Goal: Task Accomplishment & Management: Complete application form

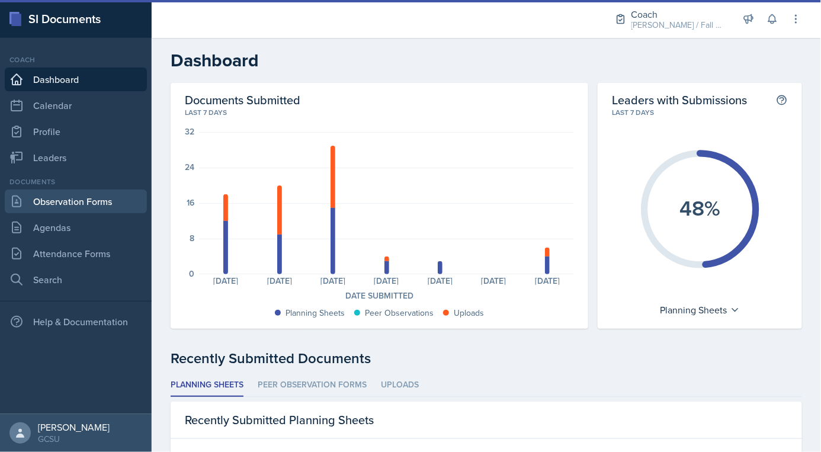
click at [78, 200] on link "Observation Forms" at bounding box center [76, 202] width 142 height 24
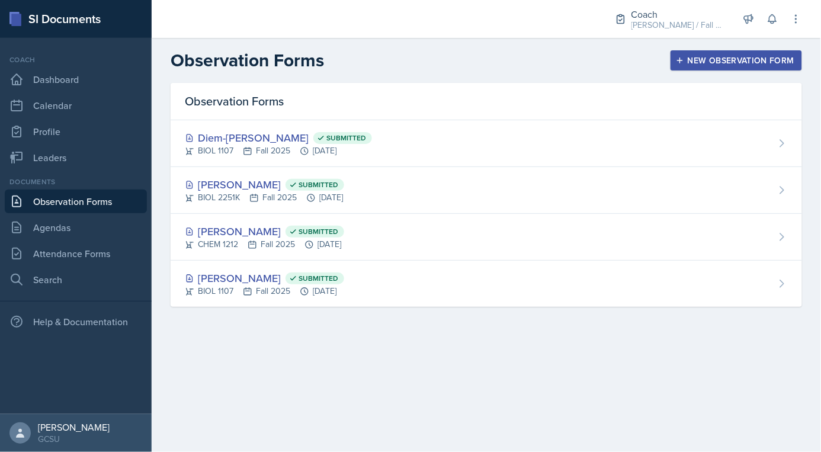
click at [682, 64] on icon "button" at bounding box center [680, 60] width 8 height 8
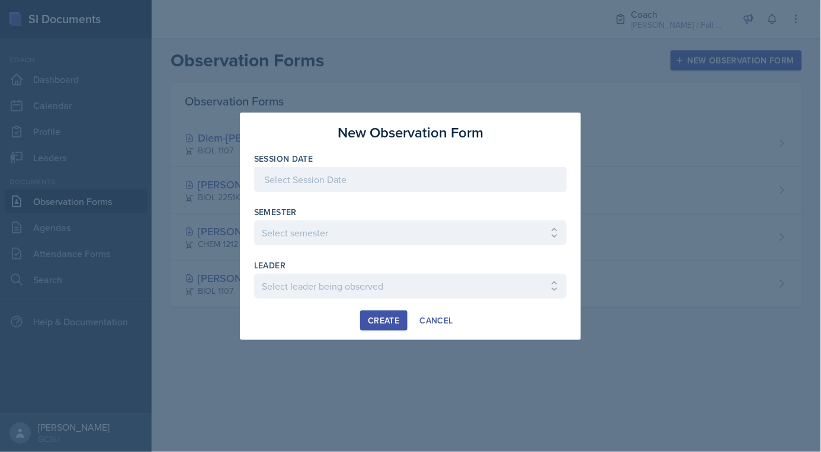
click at [326, 183] on div at bounding box center [410, 179] width 313 height 25
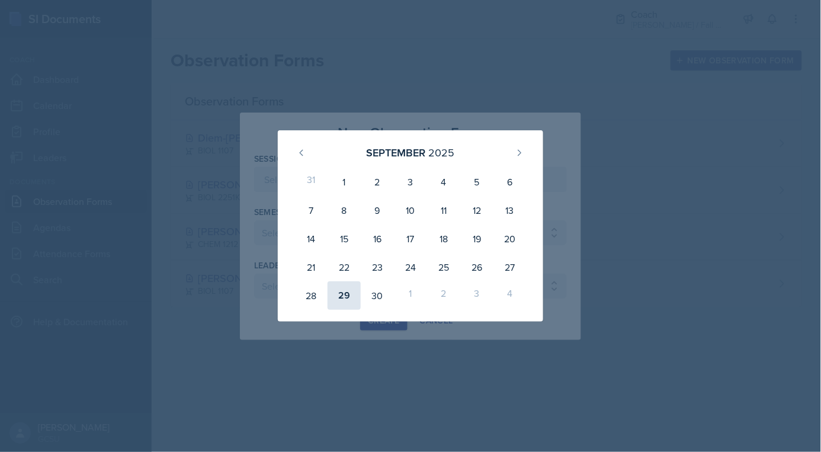
click at [347, 295] on div "29" at bounding box center [344, 296] width 33 height 28
type input "[DATE]"
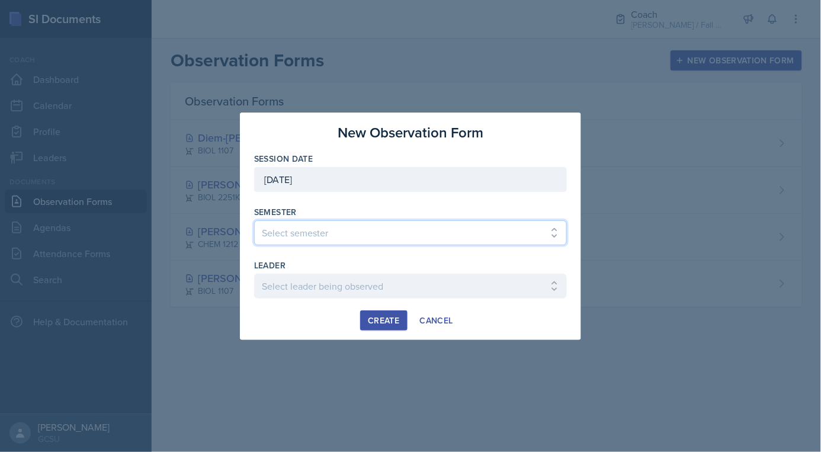
click at [337, 234] on select "Select semester All Spring 2020 Fall 2023 Spring 2019 Spring 2018 Fall 2017 Spr…" at bounding box center [410, 232] width 313 height 25
select select "986fdc3e-2246-4ffd-9cb8-78666de4ebed"
click at [254, 220] on select "Select semester All Spring 2020 Fall 2023 Spring 2019 Spring 2018 Fall 2017 Spr…" at bounding box center [410, 232] width 313 height 25
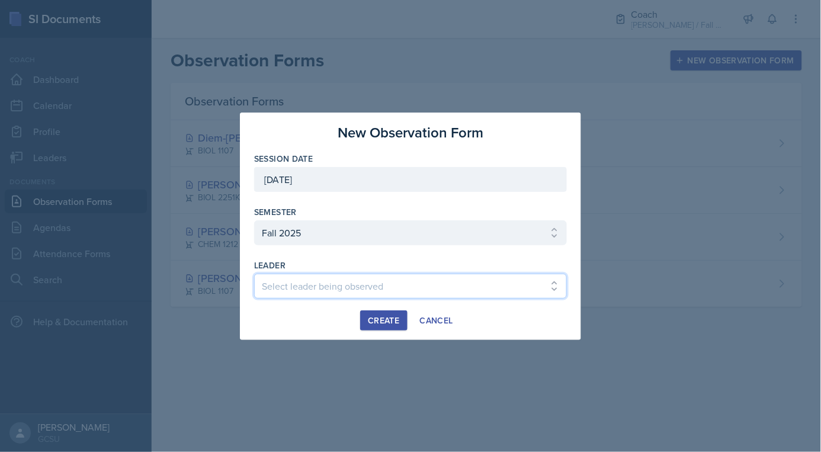
click at [316, 293] on select "Select leader being observed [PERSON_NAME] / MATH 1113 / [PERSON_NAME] [PERSON_…" at bounding box center [410, 286] width 313 height 25
select select "ce20c209-9346-41d9-a060-525d3df9a6e9"
click at [254, 274] on select "Select leader being observed [PERSON_NAME] / MATH 1113 / [PERSON_NAME] [PERSON_…" at bounding box center [410, 286] width 313 height 25
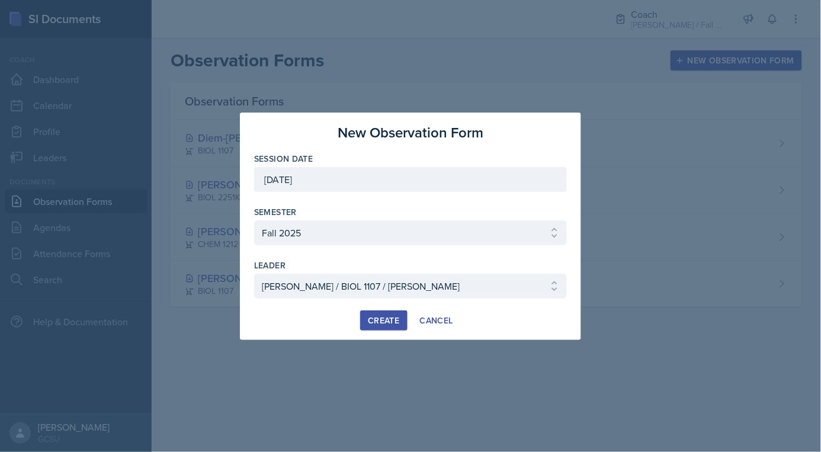
click at [322, 268] on div "leader" at bounding box center [410, 266] width 313 height 12
click at [322, 284] on select "Select leader being observed [PERSON_NAME] / MATH 1113 / [PERSON_NAME] [PERSON_…" at bounding box center [410, 286] width 313 height 25
click at [362, 325] on button "Create" at bounding box center [383, 321] width 47 height 20
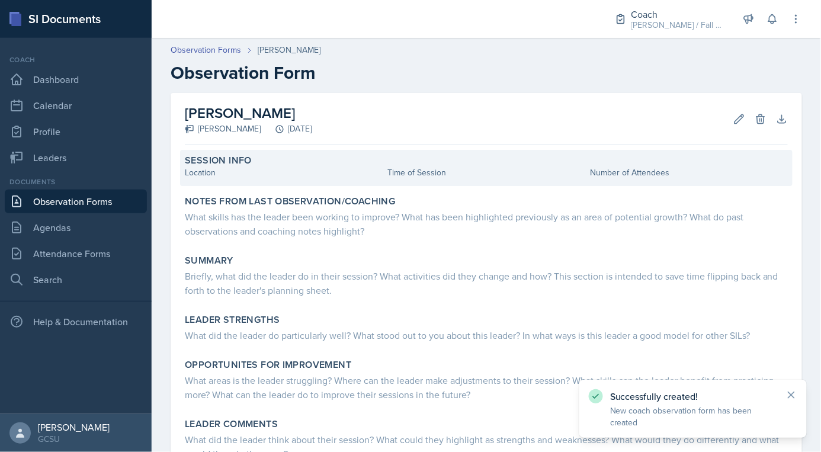
click at [337, 172] on div "Location" at bounding box center [284, 173] width 198 height 12
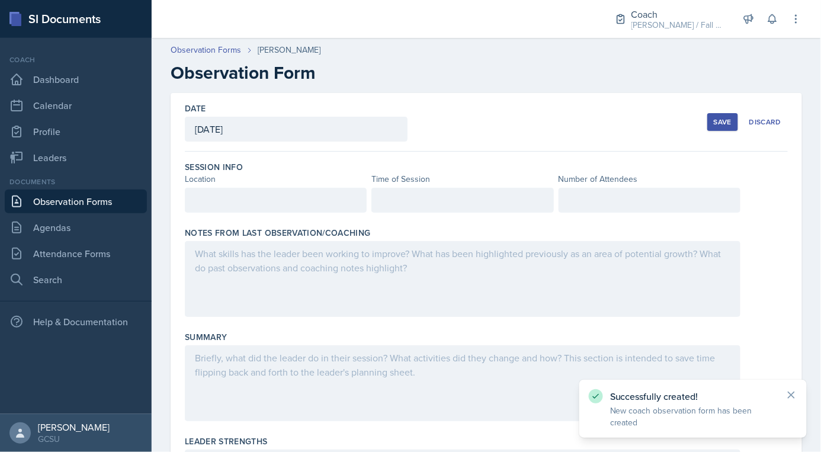
click at [276, 199] on div at bounding box center [276, 200] width 182 height 25
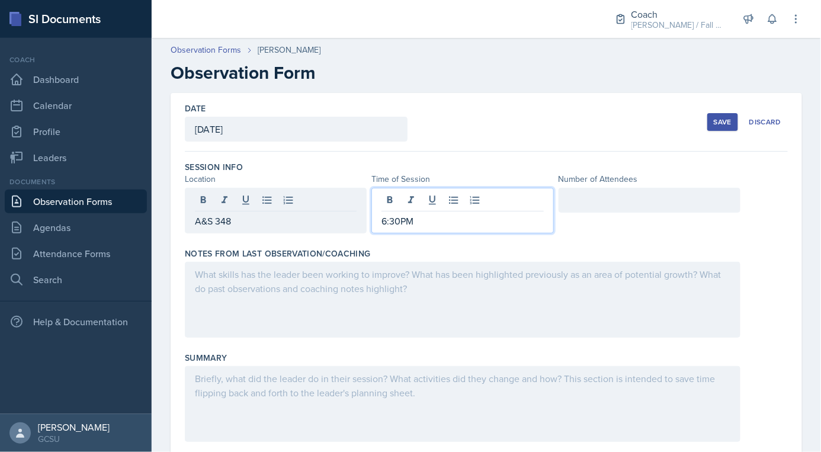
click at [251, 323] on div at bounding box center [463, 300] width 556 height 76
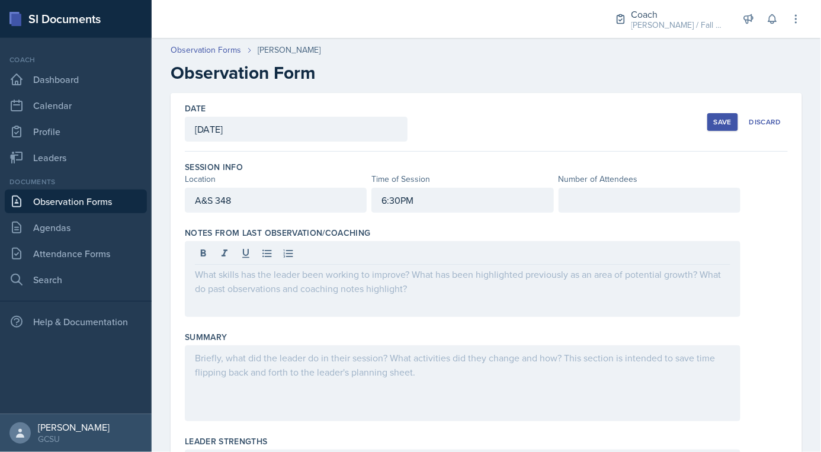
click at [732, 122] on div "Save" at bounding box center [723, 121] width 18 height 9
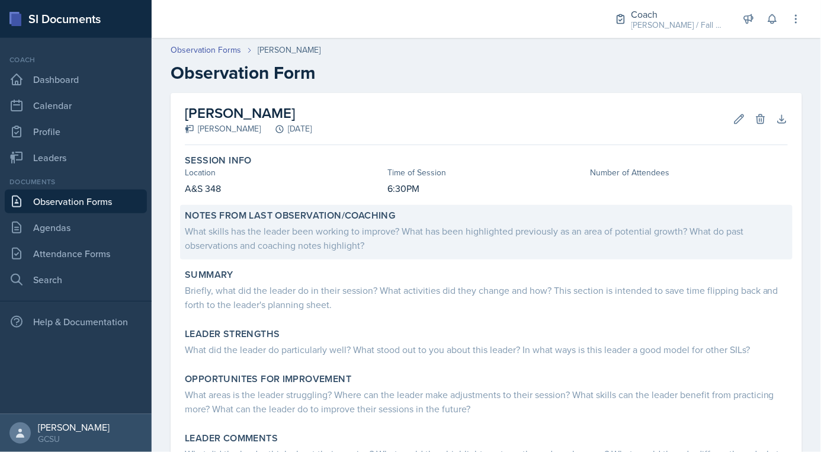
click at [289, 231] on div "What skills has the leader been working to improve? What has been highlighted p…" at bounding box center [486, 238] width 603 height 28
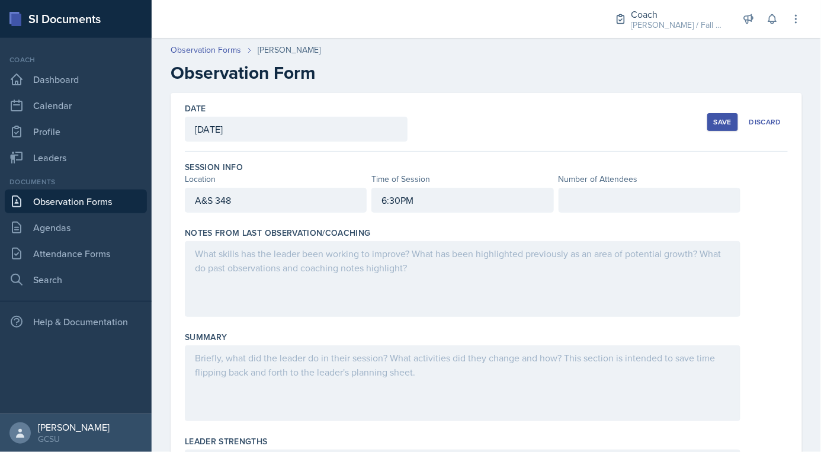
click at [290, 279] on div at bounding box center [463, 279] width 556 height 76
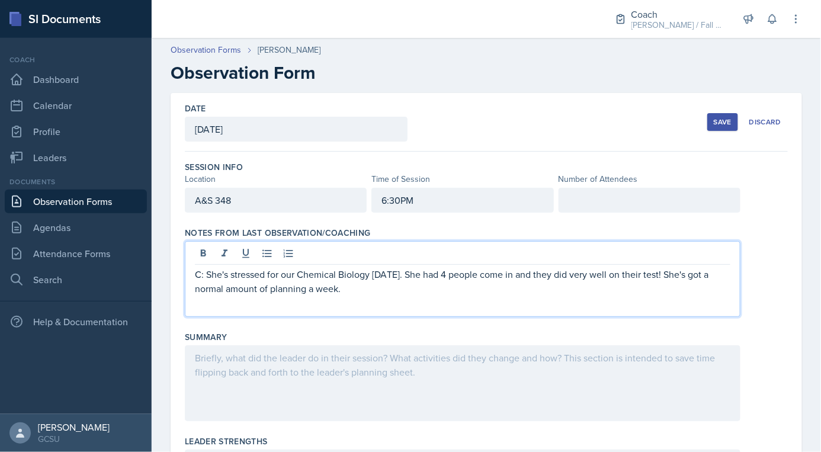
click at [193, 272] on div "C: She's stressed for our Chemical Biology [DATE]. She had 4 people come in and…" at bounding box center [463, 279] width 556 height 76
click at [191, 270] on div "C: She's stressed for our Chemical Biology [DATE]. She had 4 people come in and…" at bounding box center [463, 279] width 556 height 76
click at [200, 270] on p "C: She's stressed for our Chemical Biology [DATE]. She had 4 people come in and…" at bounding box center [463, 281] width 536 height 28
click at [196, 270] on p "C: She's stressed for our Chemical Biology on Wednesday. She had 4 people come …" at bounding box center [463, 281] width 536 height 28
click at [430, 302] on p at bounding box center [463, 303] width 536 height 14
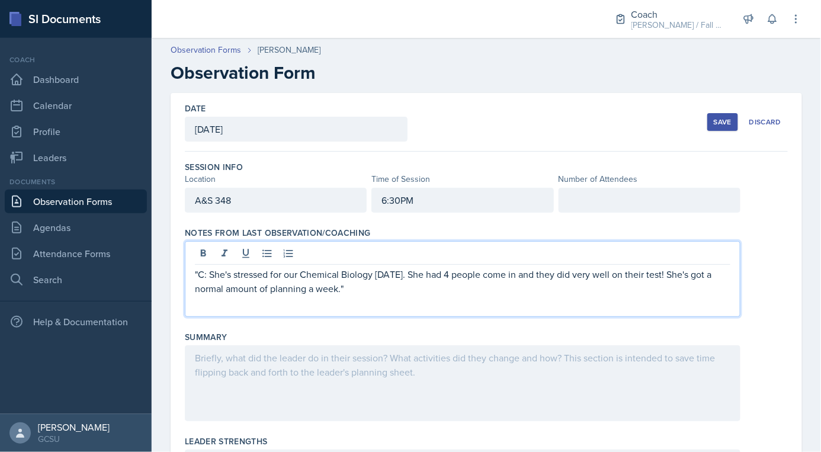
click at [427, 298] on p at bounding box center [463, 303] width 536 height 14
click at [415, 289] on p ""C: She's stressed for our Chemical Biology on Wednesday. She had 4 people come…" at bounding box center [463, 281] width 536 height 28
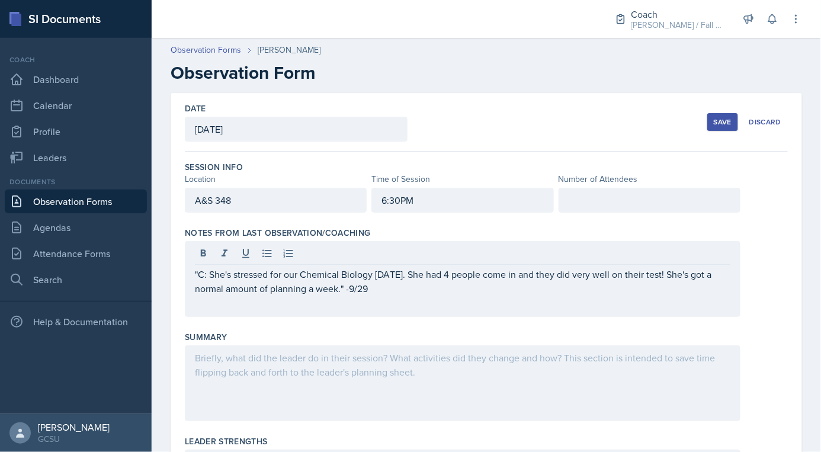
click at [714, 120] on button "Save" at bounding box center [723, 122] width 31 height 18
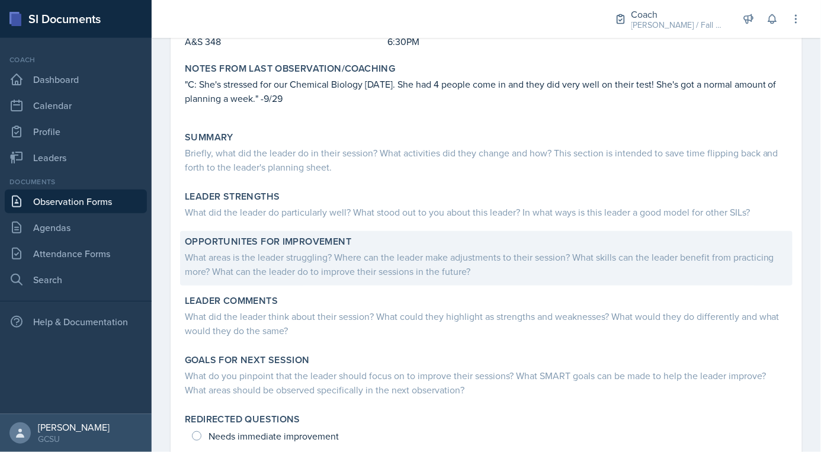
scroll to position [175, 0]
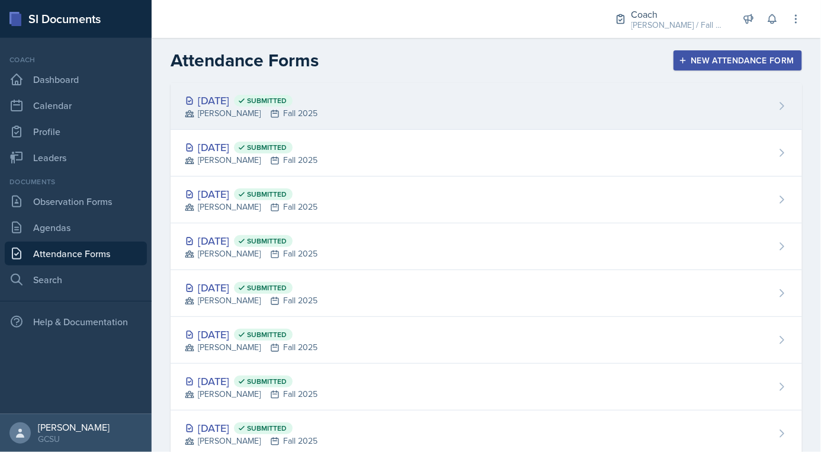
click at [299, 120] on div "[DATE] Submitted [PERSON_NAME] Fall 2025" at bounding box center [487, 106] width 632 height 47
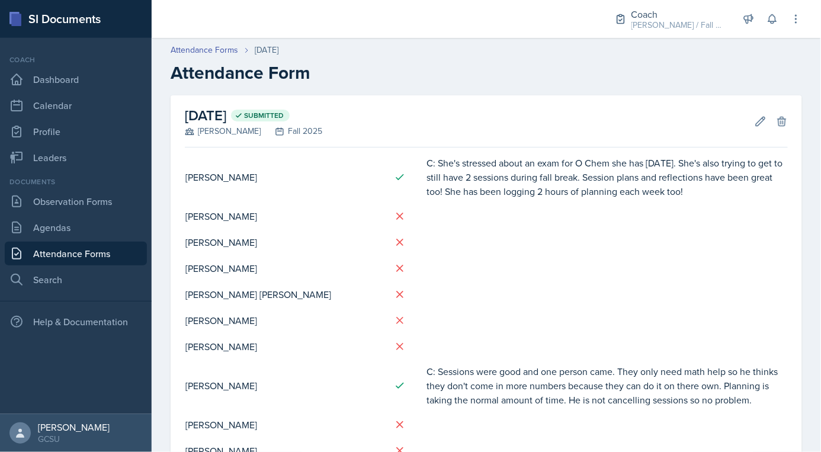
click at [298, 271] on td "[PERSON_NAME]" at bounding box center [285, 268] width 200 height 26
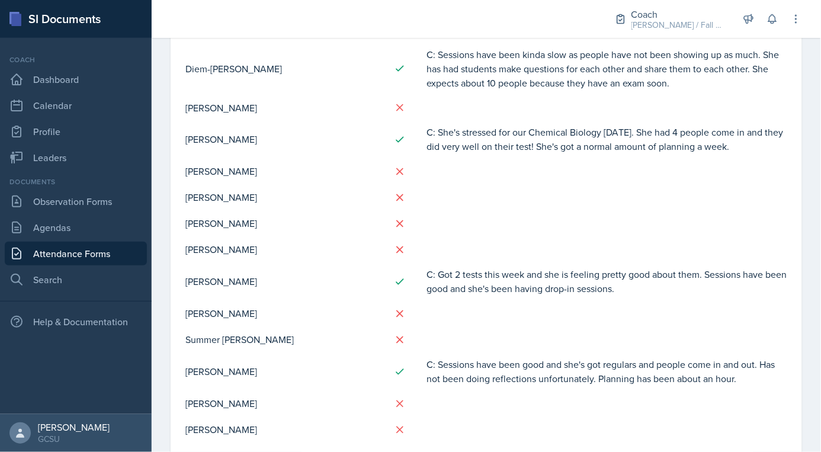
scroll to position [526, 0]
drag, startPoint x: 428, startPoint y: 129, endPoint x: 779, endPoint y: 143, distance: 351.1
click at [779, 143] on td "C: She's stressed for our Chemical Biology [DATE]. She had 4 people come in and…" at bounding box center [607, 139] width 362 height 38
copy td "C: She's stressed for our Chemical Biology [DATE]. She had 4 people come in and…"
click at [57, 162] on link "Leaders" at bounding box center [76, 158] width 142 height 24
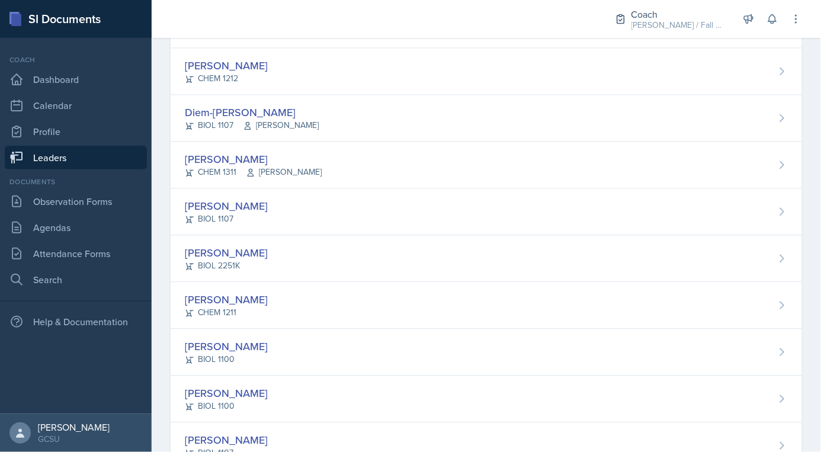
scroll to position [705, 0]
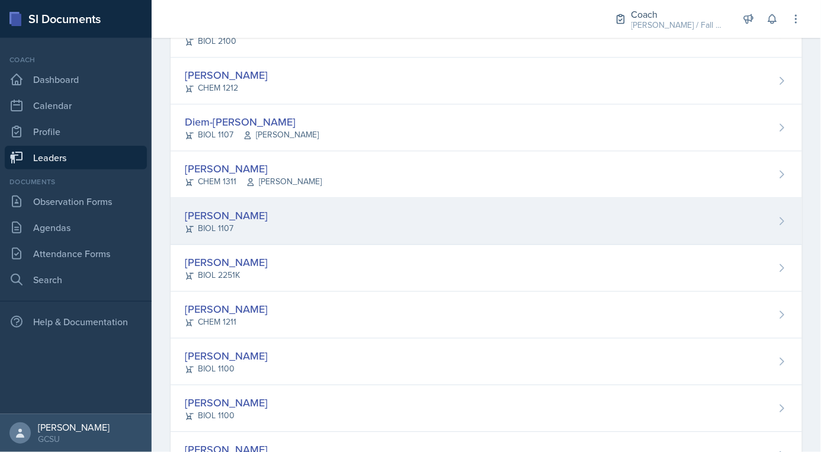
click at [218, 211] on div "[PERSON_NAME]" at bounding box center [226, 215] width 83 height 16
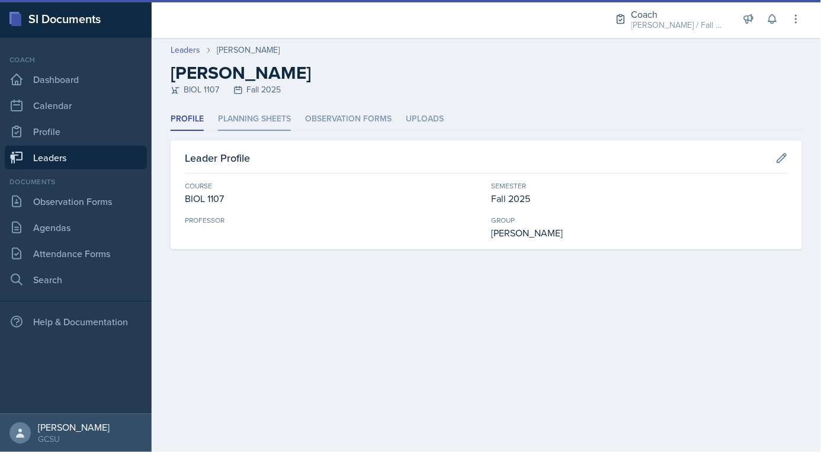
click at [264, 112] on li "Planning Sheets" at bounding box center [254, 119] width 73 height 23
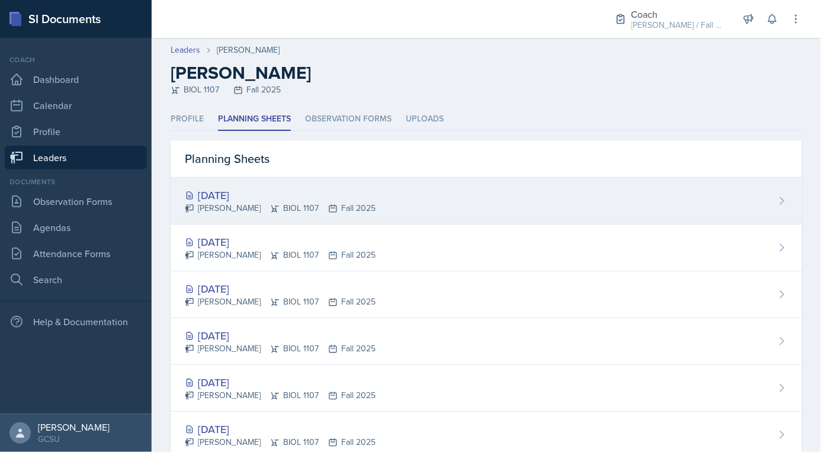
click at [260, 197] on div "[DATE]" at bounding box center [280, 195] width 191 height 16
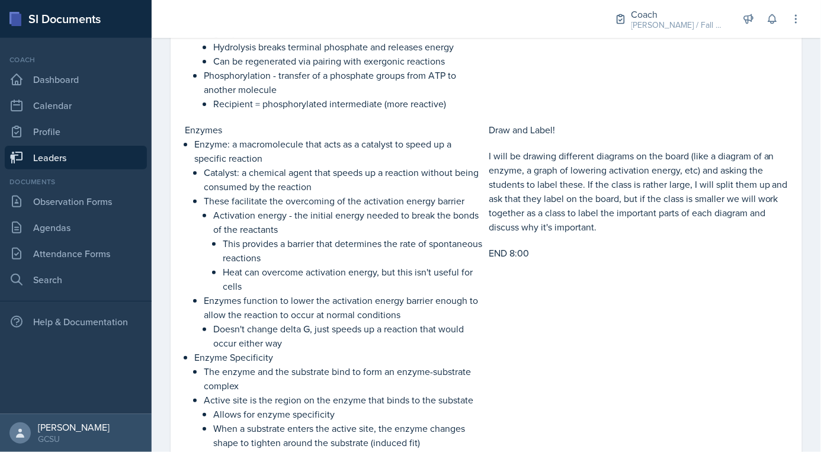
scroll to position [1473, 0]
